Goal: Obtain resource: Download file/media

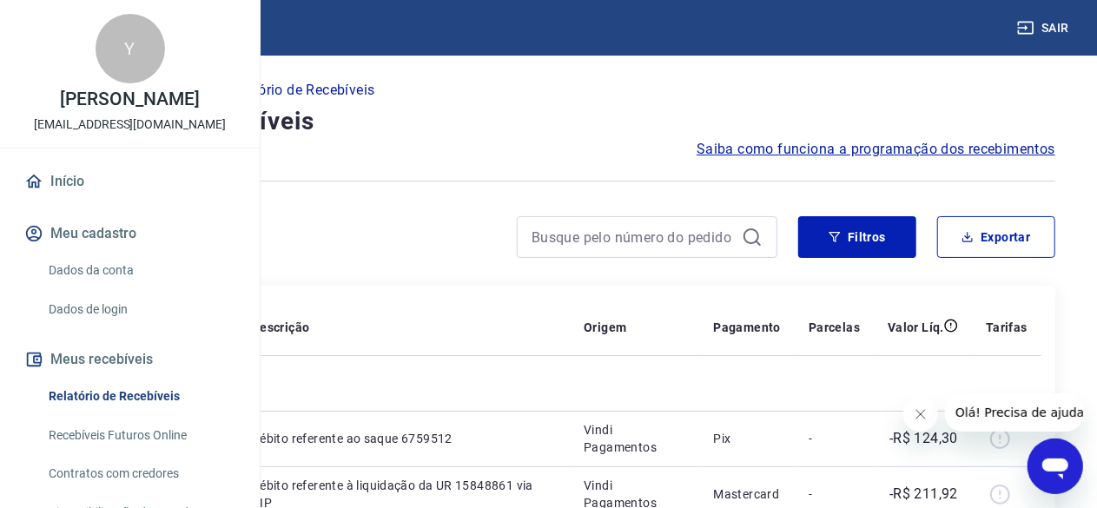
click at [718, 93] on div "Início / Meus Recebíveis / Relatório de Recebíveis" at bounding box center [549, 90] width 1014 height 28
click at [913, 411] on icon "Fechar mensagem da empresa" at bounding box center [920, 414] width 14 height 14
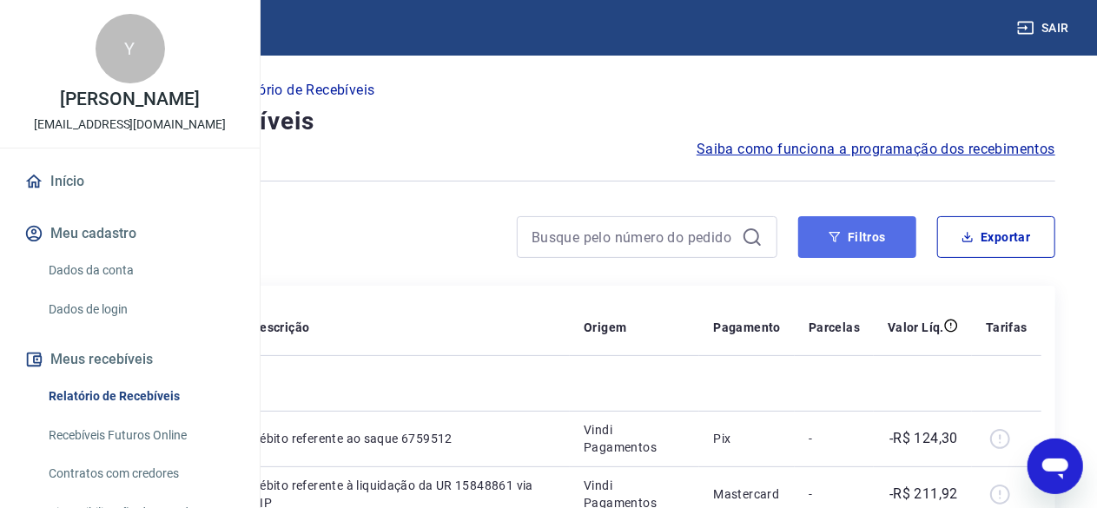
click at [825, 241] on button "Filtros" at bounding box center [857, 237] width 118 height 42
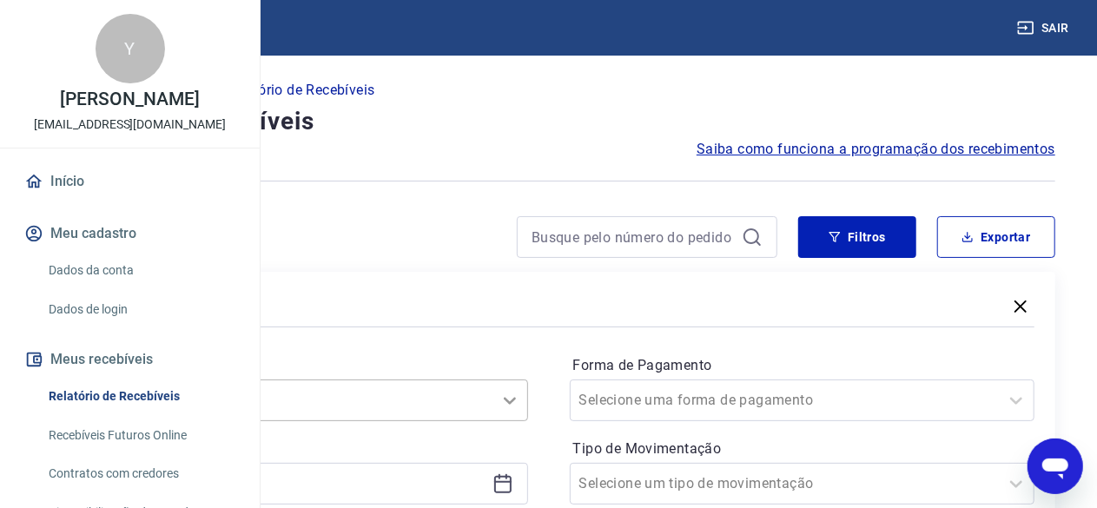
scroll to position [174, 0]
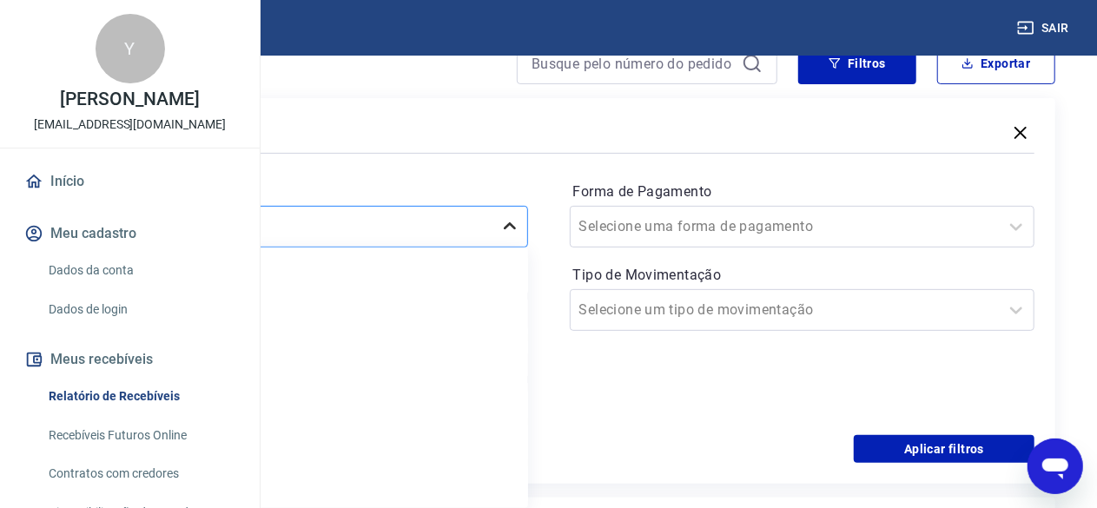
click at [528, 248] on div "option Últimos 15 dias focused, 4 of 7. 7 results available. Use Up and Down to…" at bounding box center [296, 227] width 466 height 42
click at [489, 382] on div "Limpar Filtro Hoje Última semana Últimos 15 dias Últimos 30 dias Últimos 90 dia…" at bounding box center [296, 378] width 466 height 261
click at [404, 394] on div "Últimos 15 dias" at bounding box center [296, 400] width 466 height 35
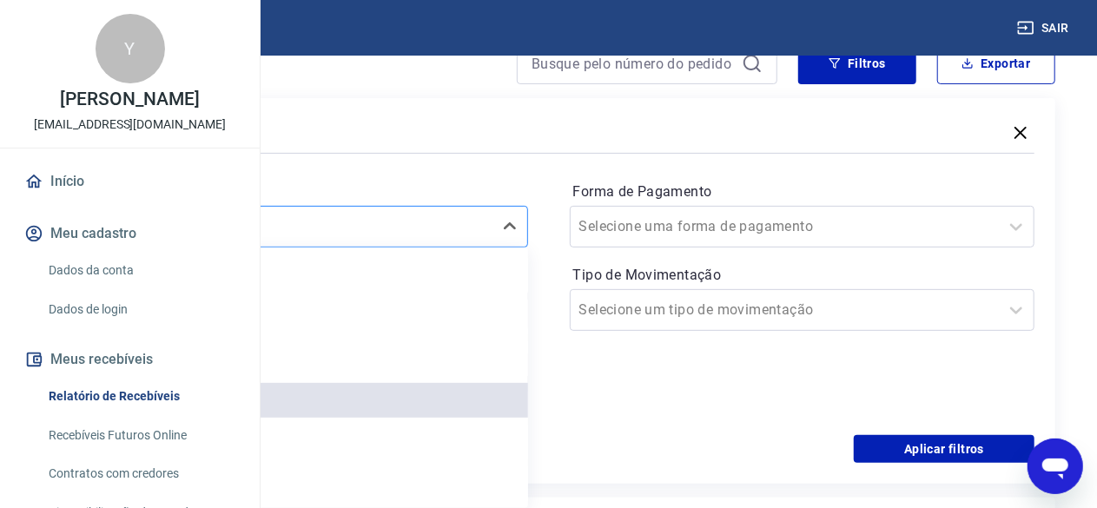
click at [484, 223] on div at bounding box center [278, 227] width 412 height 24
click at [525, 436] on div "Últimos 30 dias" at bounding box center [296, 442] width 466 height 35
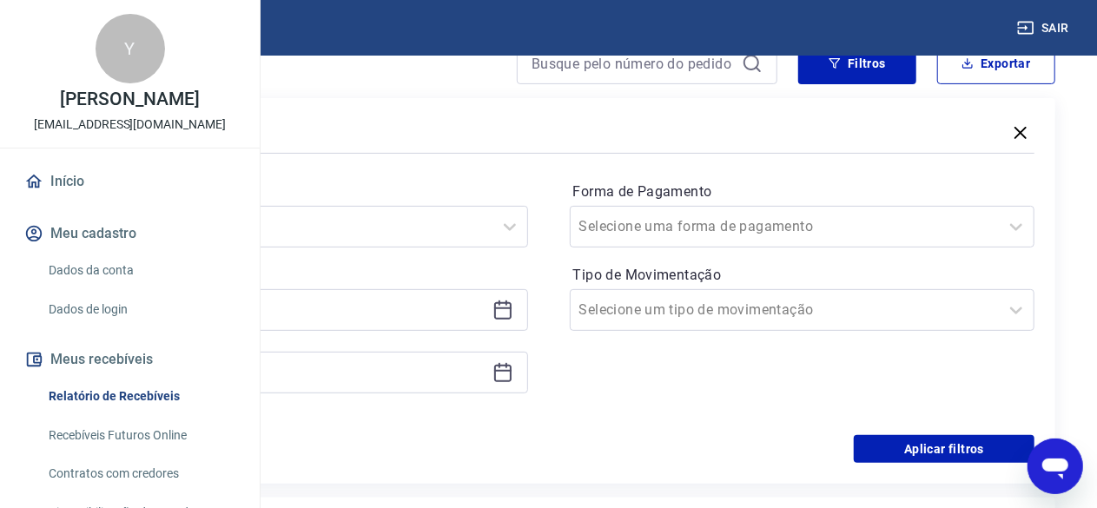
click at [426, 443] on div "Aplicar filtros" at bounding box center [549, 449] width 972 height 28
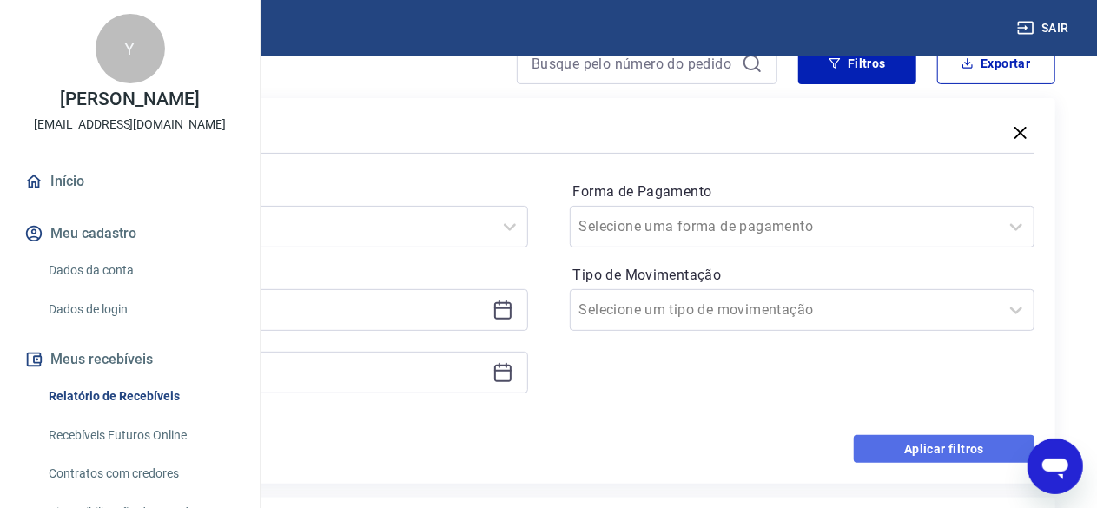
click at [962, 448] on button "Aplicar filtros" at bounding box center [944, 449] width 181 height 28
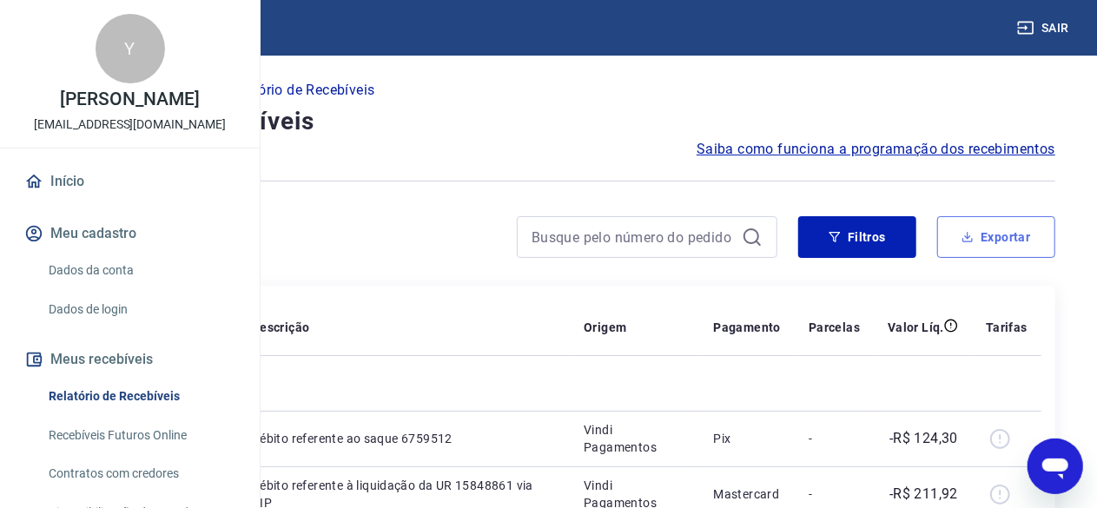
click at [971, 234] on icon "button" at bounding box center [968, 237] width 12 height 12
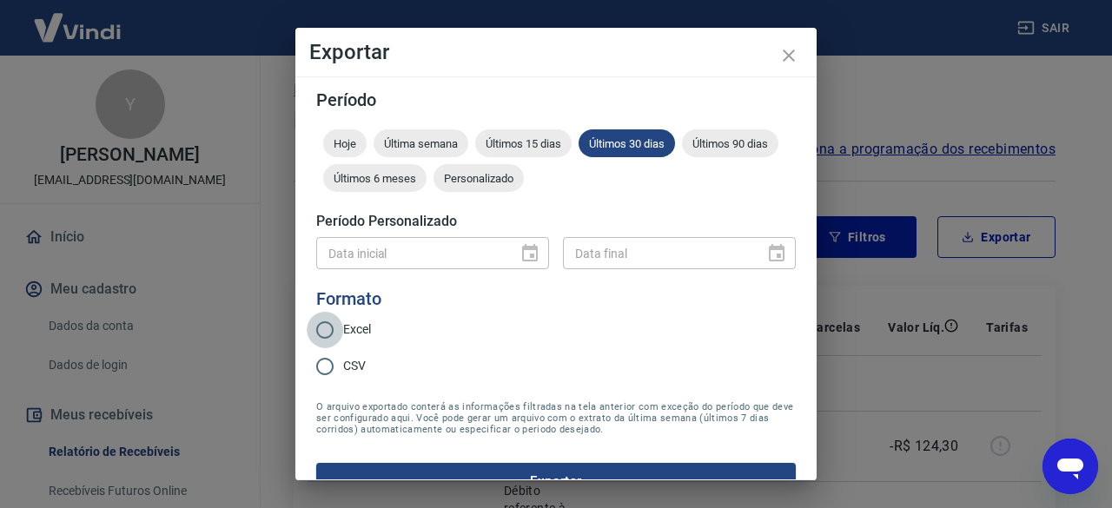
click at [314, 336] on input "Excel" at bounding box center [325, 330] width 36 height 36
radio input "true"
click at [307, 348] on input "CSV" at bounding box center [325, 366] width 36 height 36
radio input "true"
click at [307, 312] on input "Excel" at bounding box center [325, 330] width 36 height 36
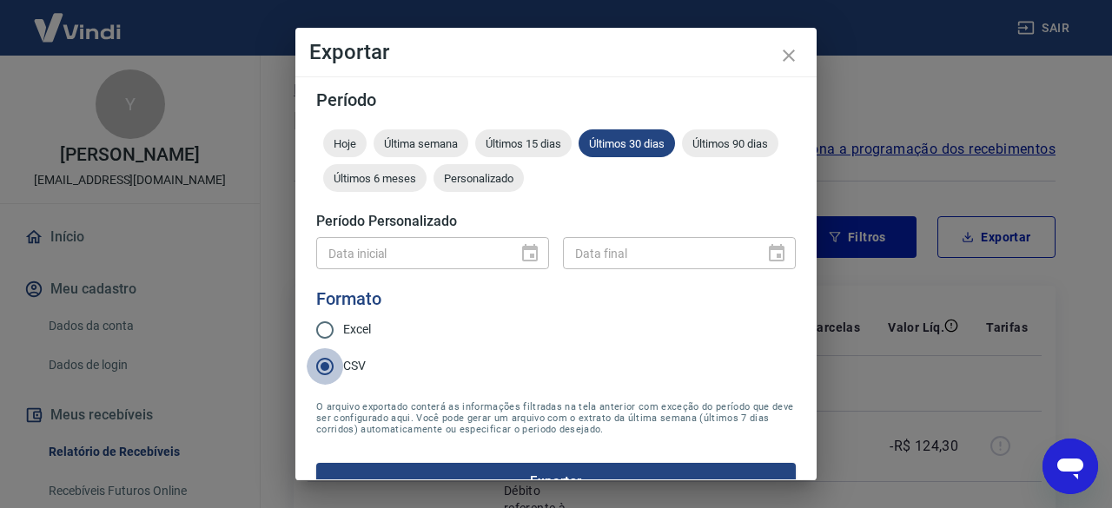
radio input "true"
click at [551, 390] on form "Período Hoje Última semana Últimos 15 dias Últimos 30 dias Últimos 90 dias Últi…" at bounding box center [556, 295] width 480 height 408
click at [564, 470] on button "Exportar" at bounding box center [556, 481] width 480 height 36
